Goal: Task Accomplishment & Management: Use online tool/utility

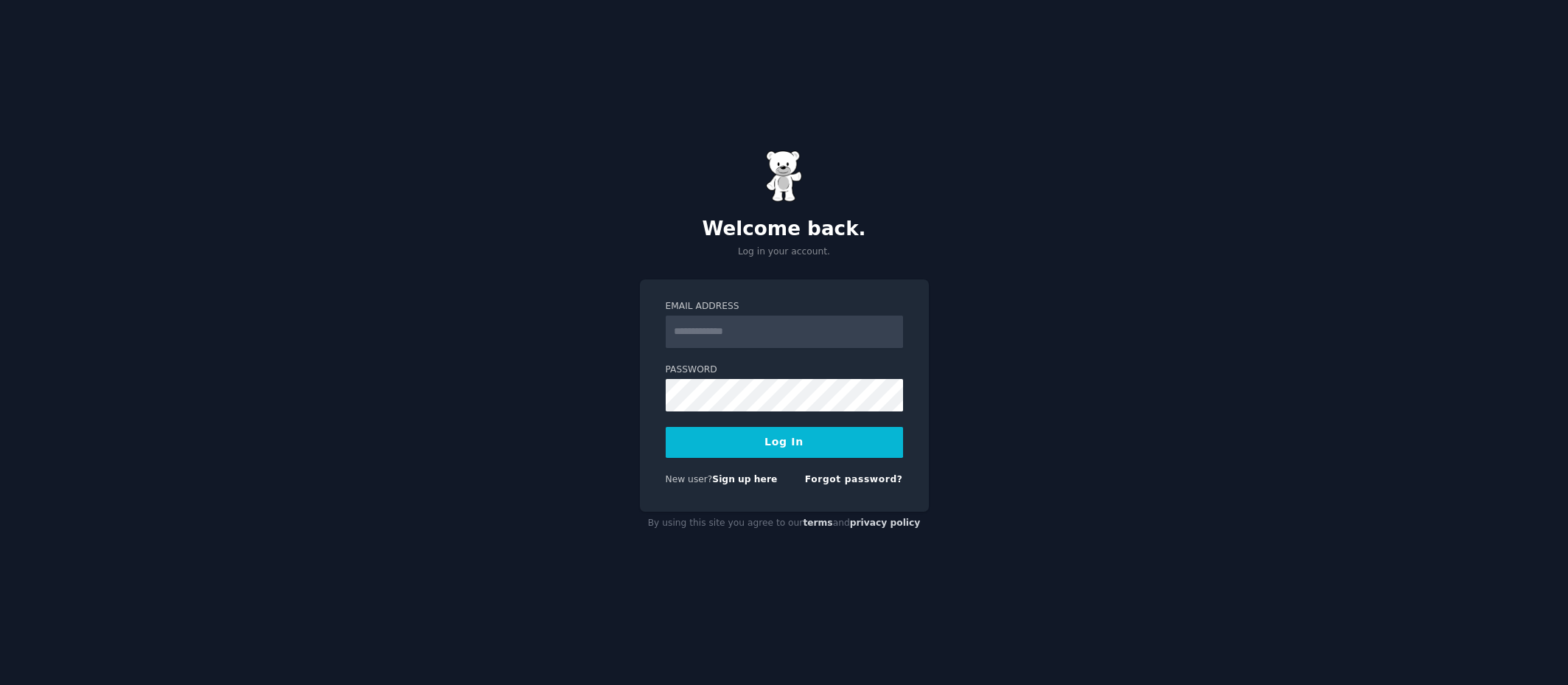
click at [738, 321] on input "Email Address" at bounding box center [784, 331] width 238 height 32
click at [742, 333] on input "Email Address" at bounding box center [784, 331] width 238 height 32
type input "**********"
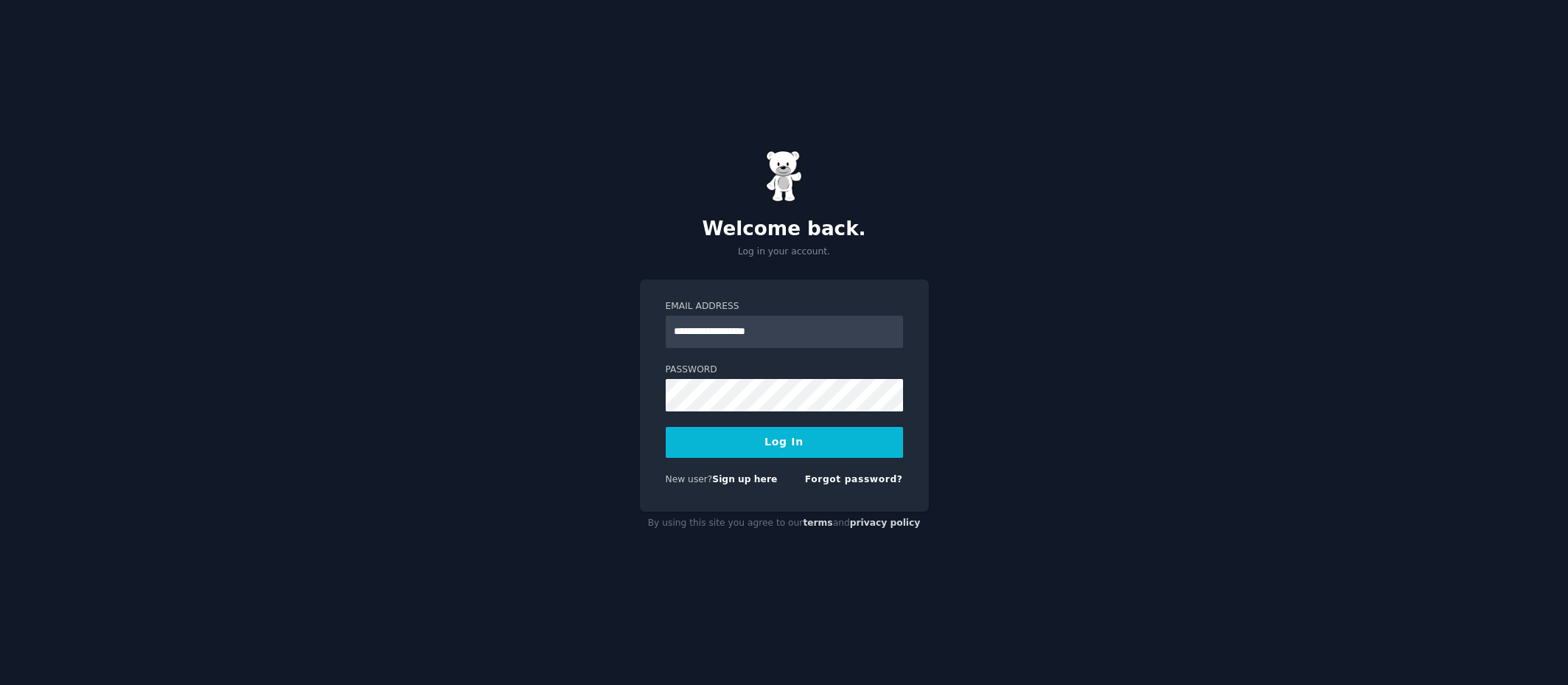
click at [801, 451] on button "Log In" at bounding box center [784, 443] width 238 height 31
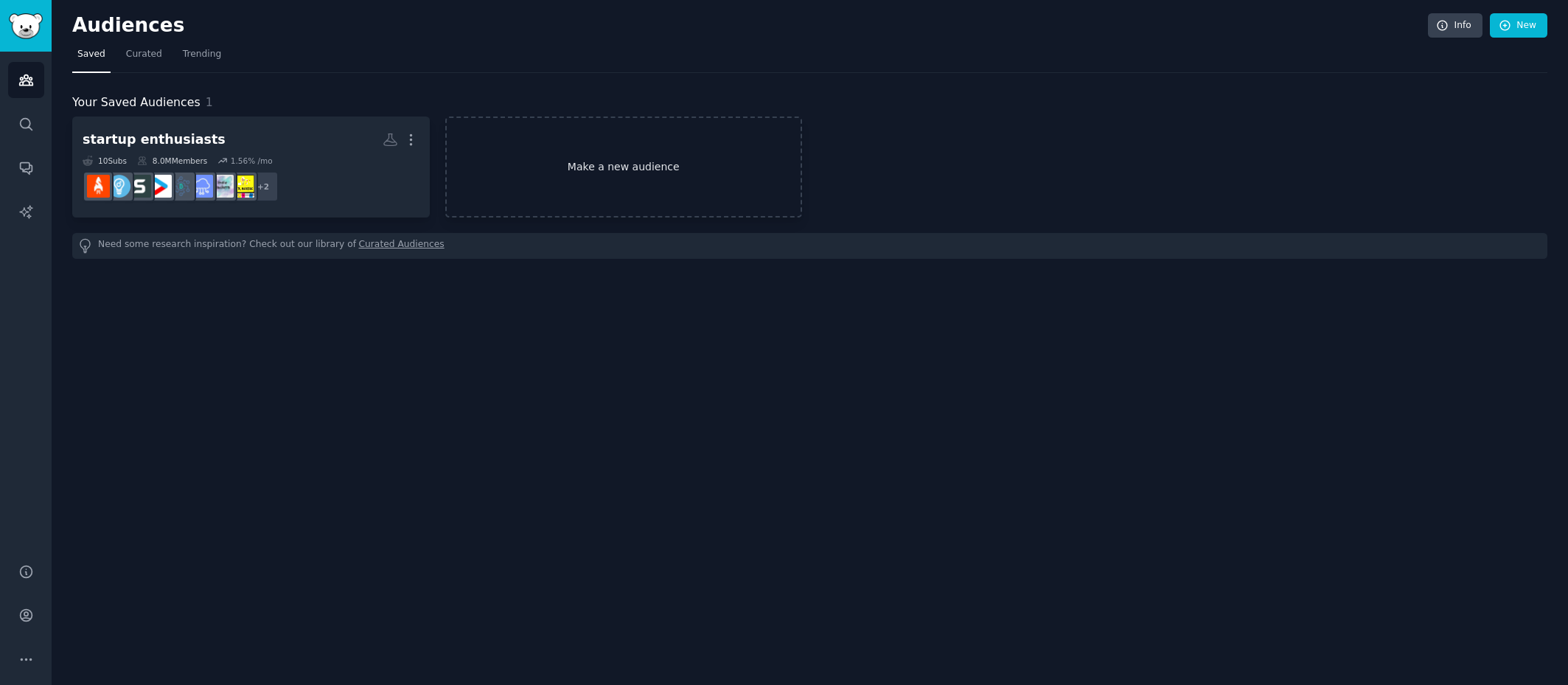
click at [551, 160] on link "Make a new audience" at bounding box center [623, 167] width 357 height 101
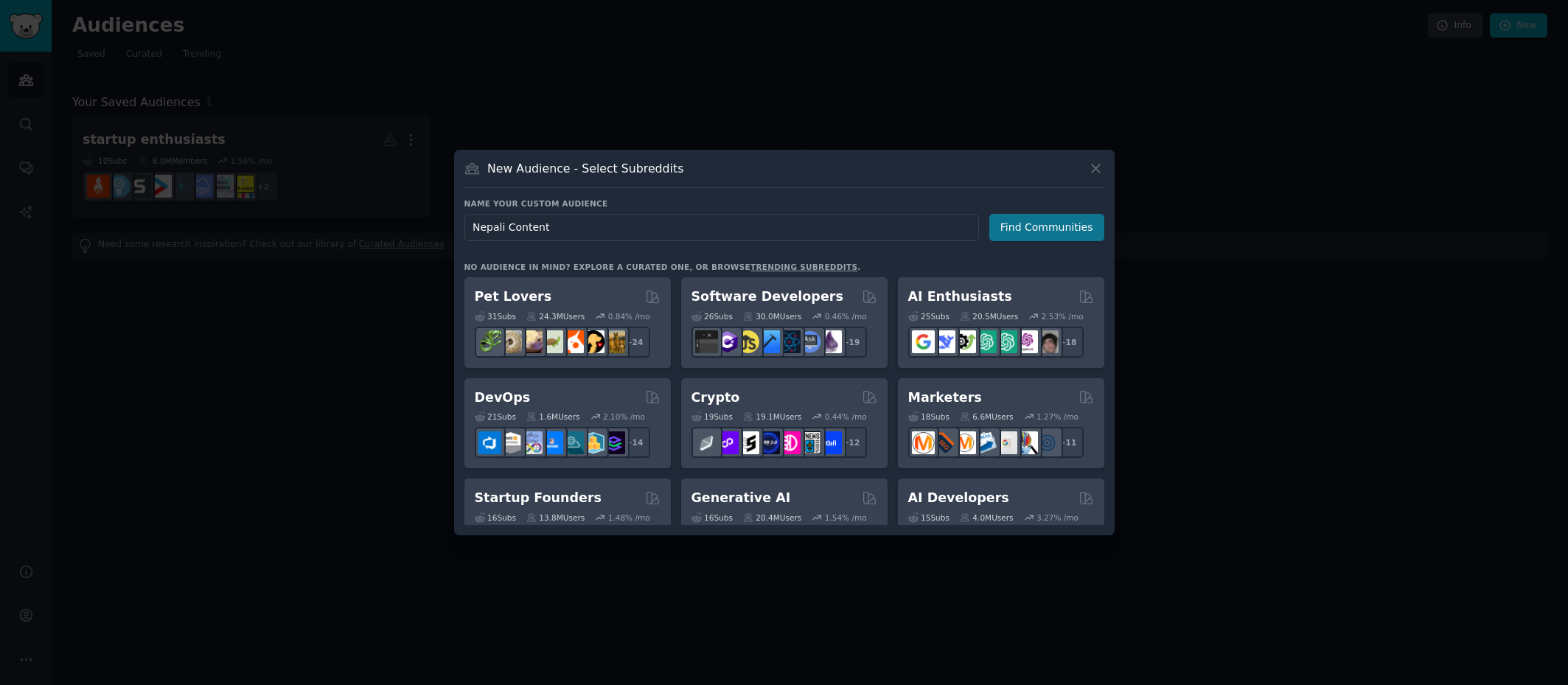
type input "Nepali Content"
click at [998, 235] on button "Find Communities" at bounding box center [1046, 228] width 115 height 28
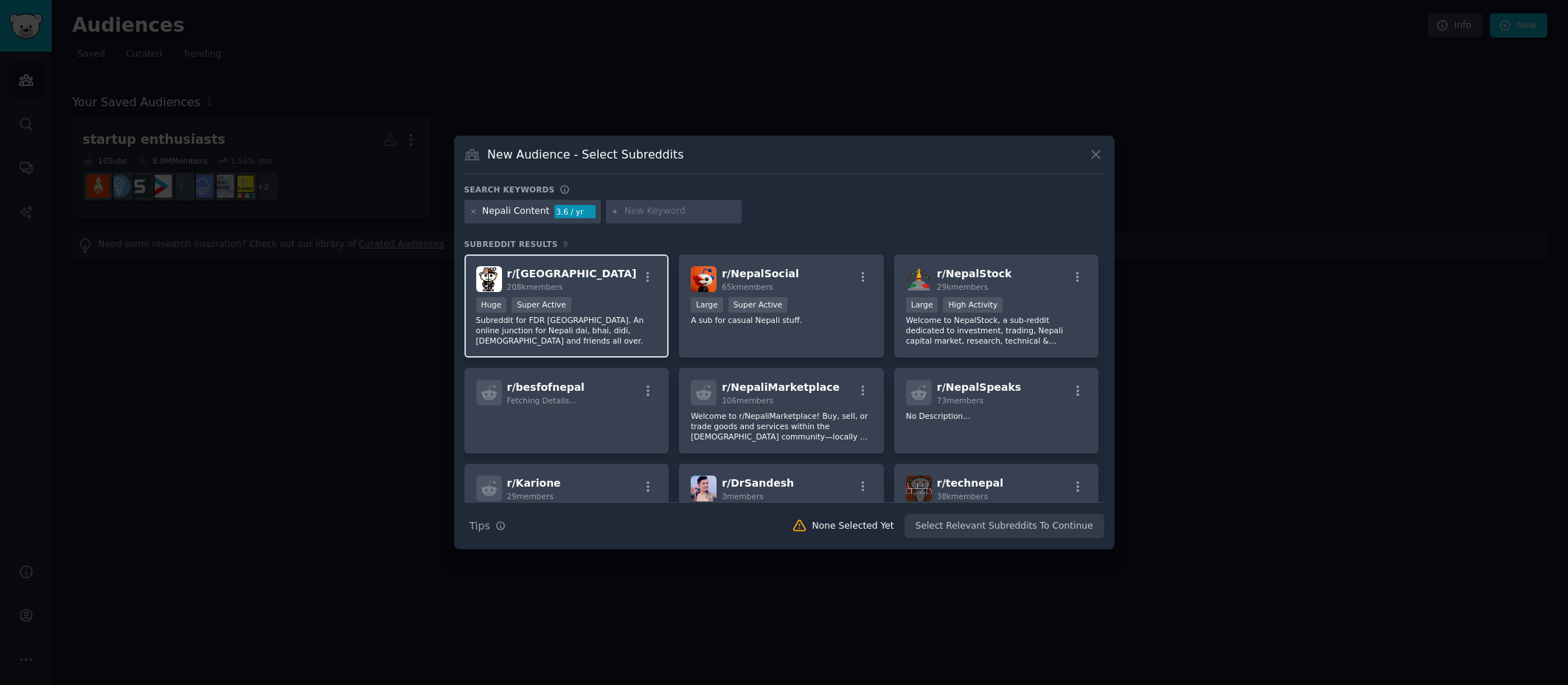
click at [610, 269] on div "r/ Nepal 208k members" at bounding box center [567, 279] width 182 height 26
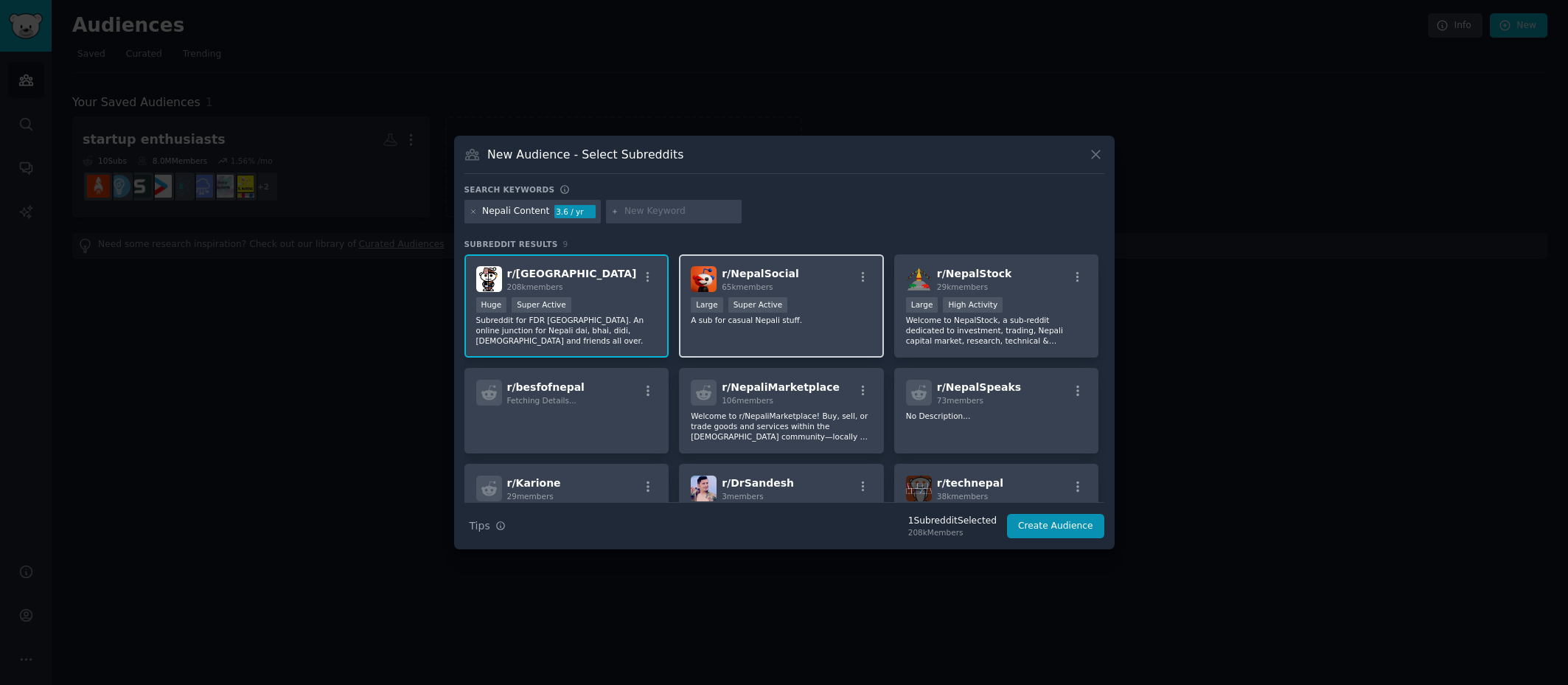
click at [759, 292] on div "r/ NepalSocial 65k members Large Super Active A sub for casual Nepali stuff." at bounding box center [780, 306] width 205 height 104
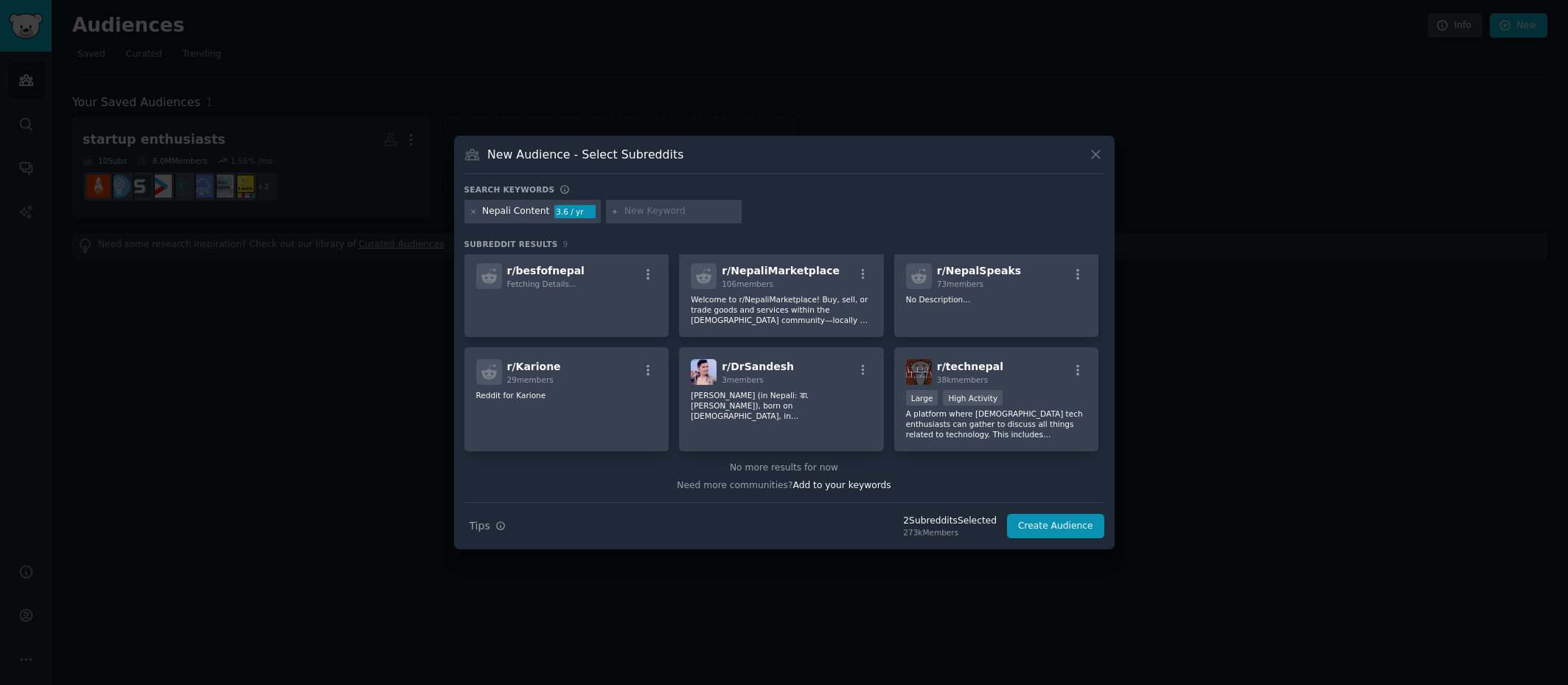
scroll to position [118, 0]
click at [936, 365] on span "r/ technepal" at bounding box center [969, 365] width 66 height 12
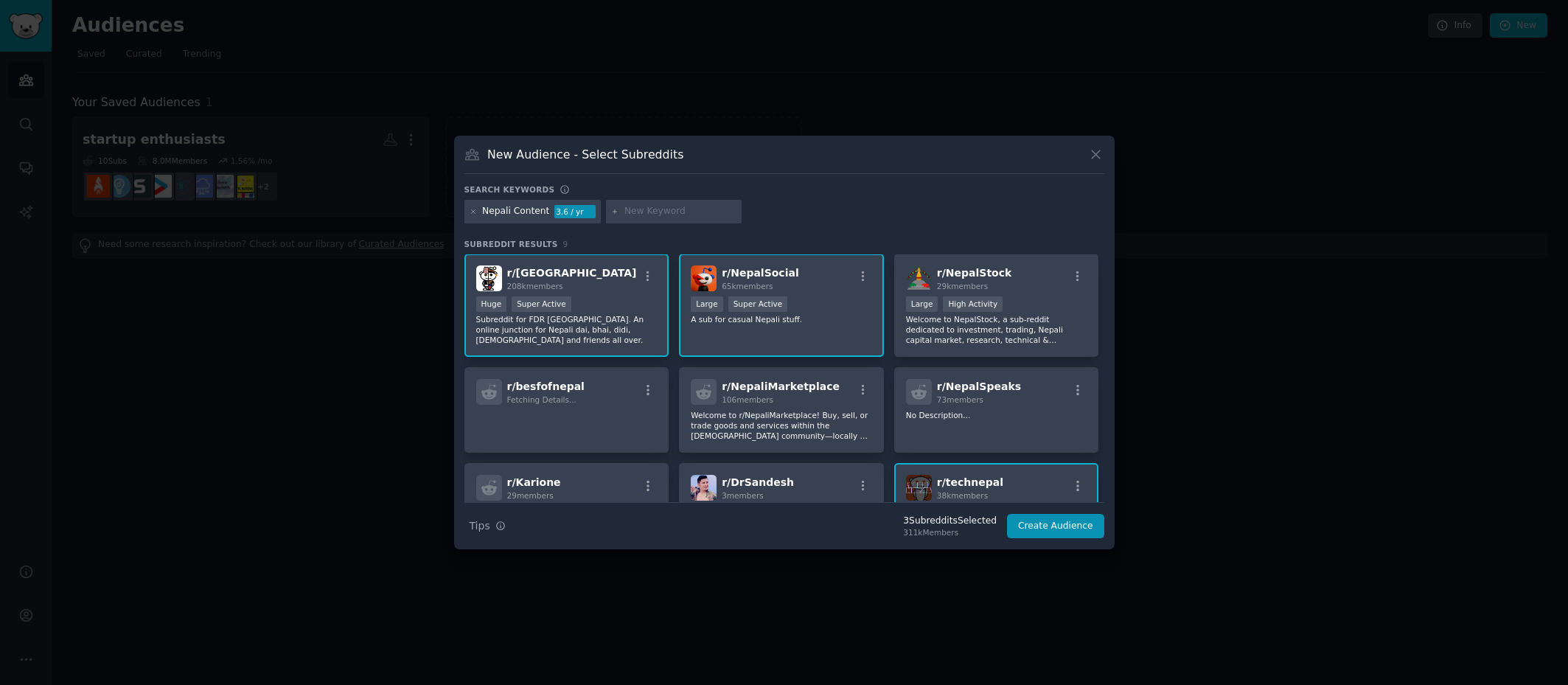
scroll to position [0, 0]
click at [1042, 526] on button "Create Audience" at bounding box center [1056, 526] width 97 height 25
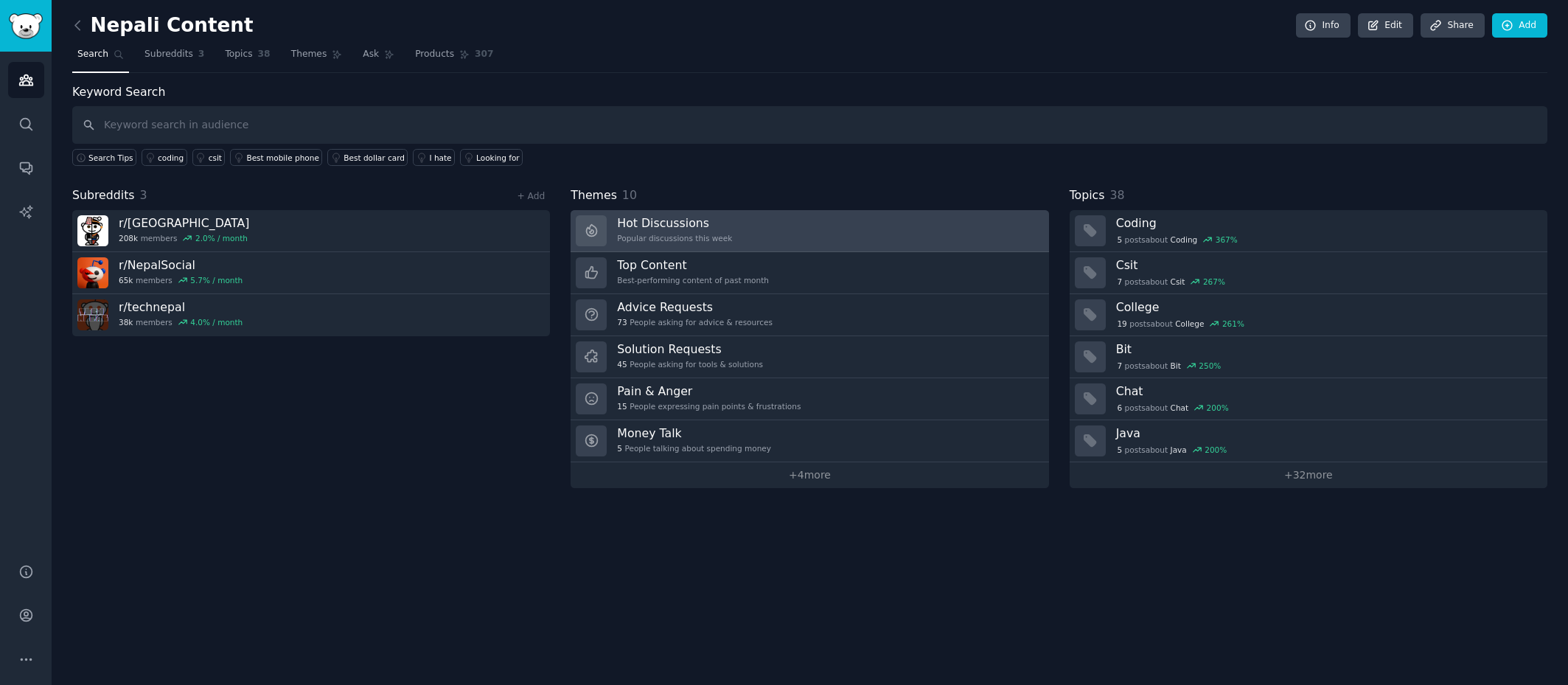
click at [770, 240] on link "Hot Discussions Popular discussions this week" at bounding box center [809, 231] width 477 height 42
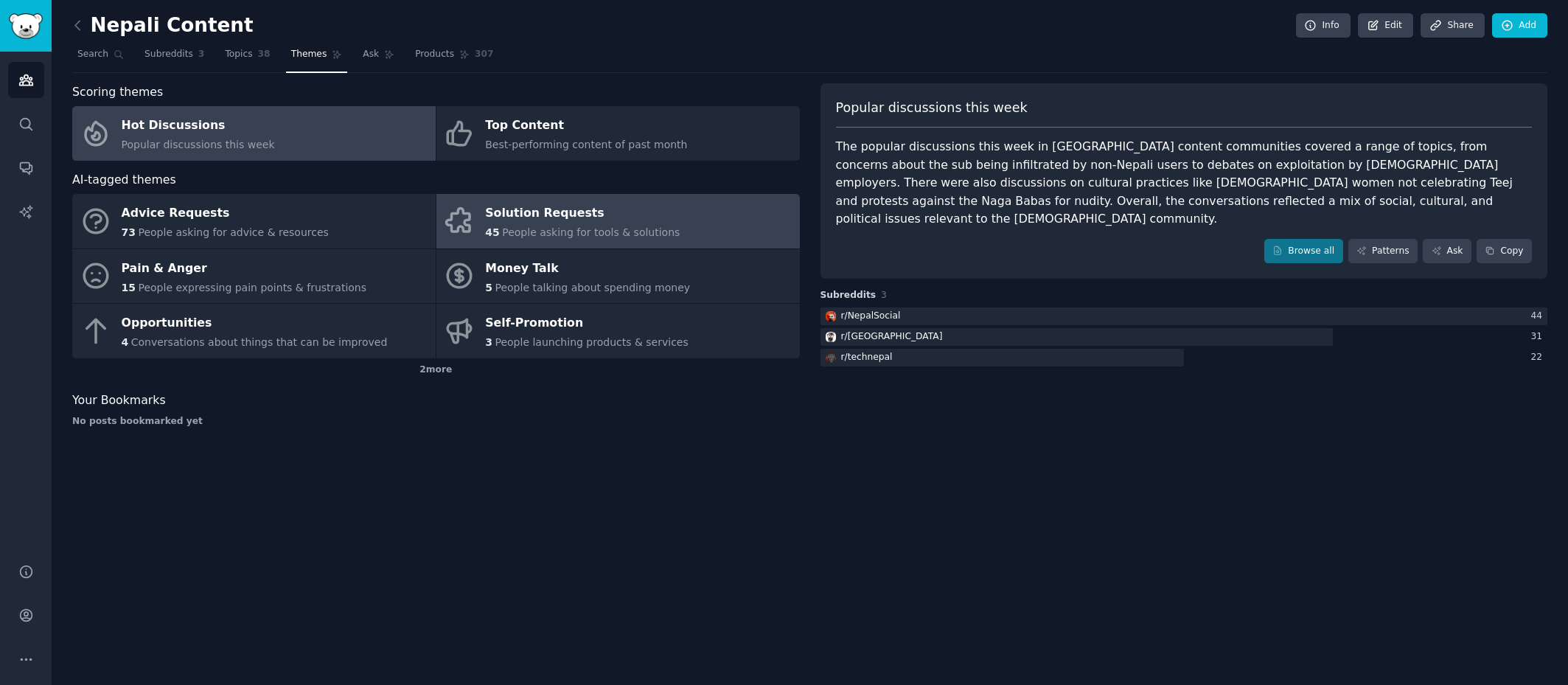
click at [697, 226] on link "Solution Requests 45 People asking for tools & solutions" at bounding box center [618, 220] width 364 height 54
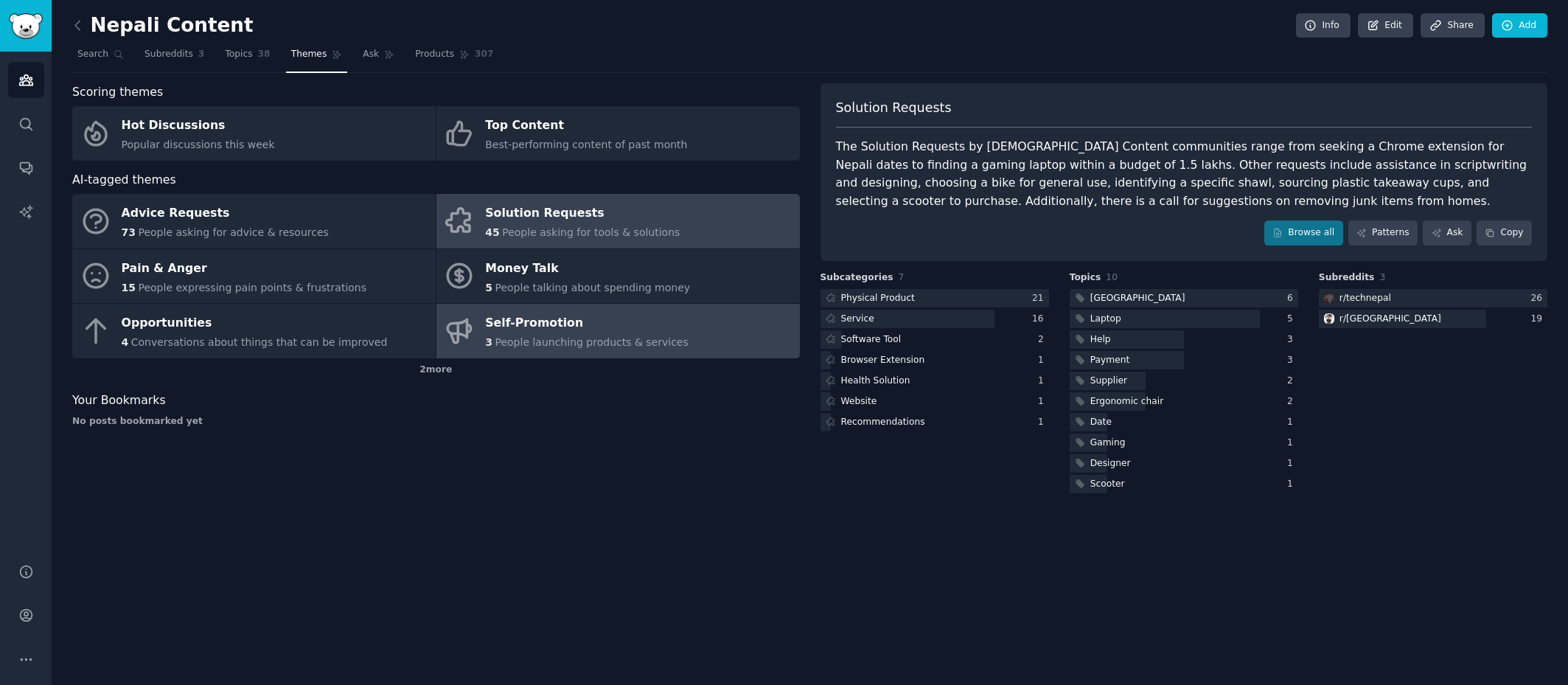
click at [615, 334] on div "3 People launching products & services" at bounding box center [587, 342] width 204 height 16
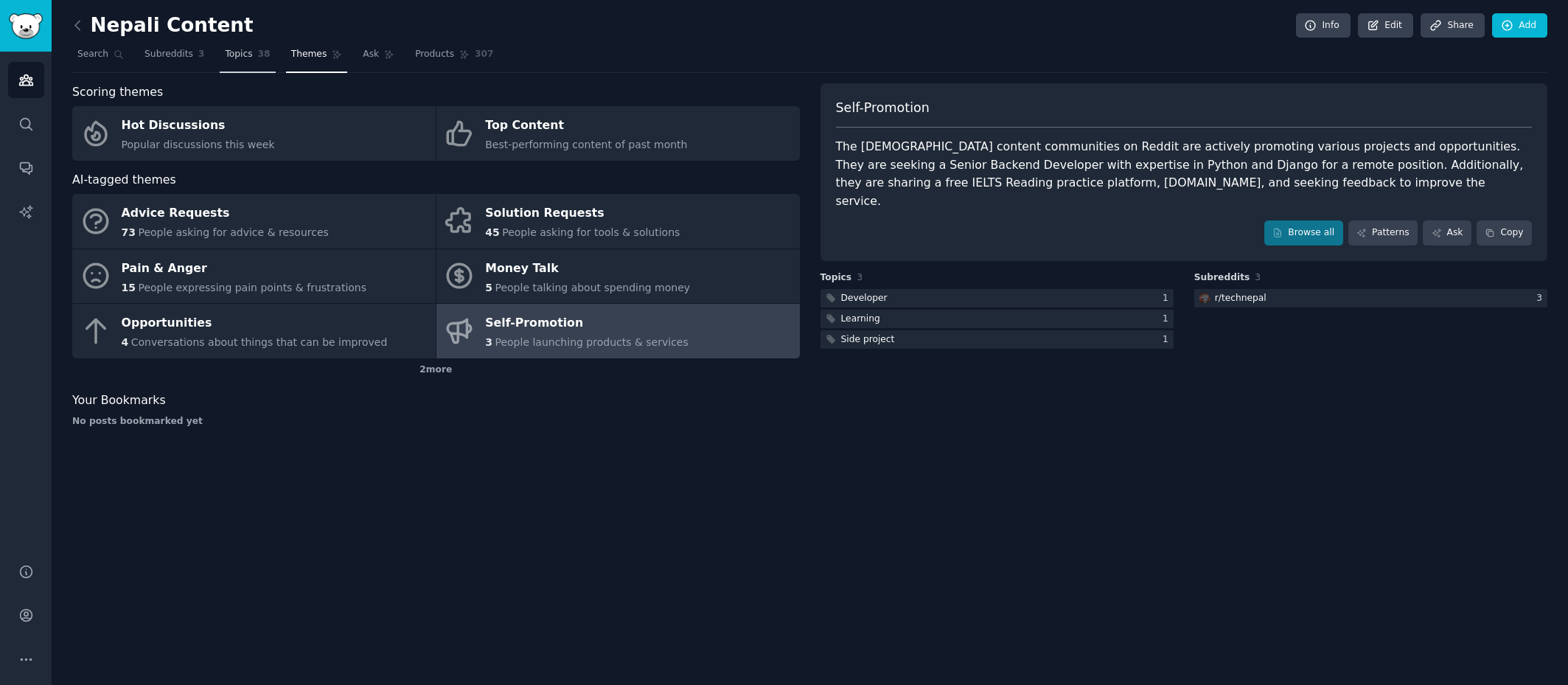
click at [258, 58] on span "38" at bounding box center [264, 54] width 13 height 13
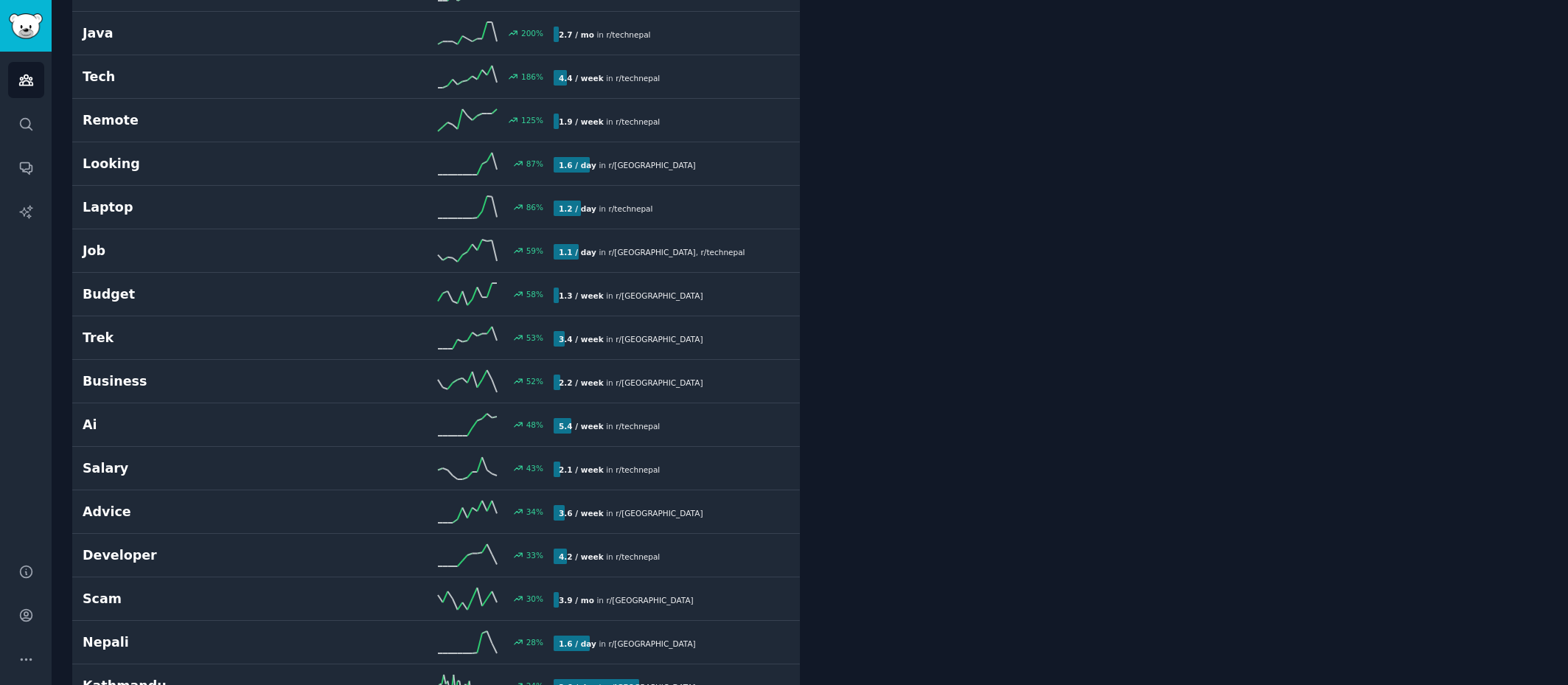
scroll to position [80, 0]
